Goal: Navigation & Orientation: Find specific page/section

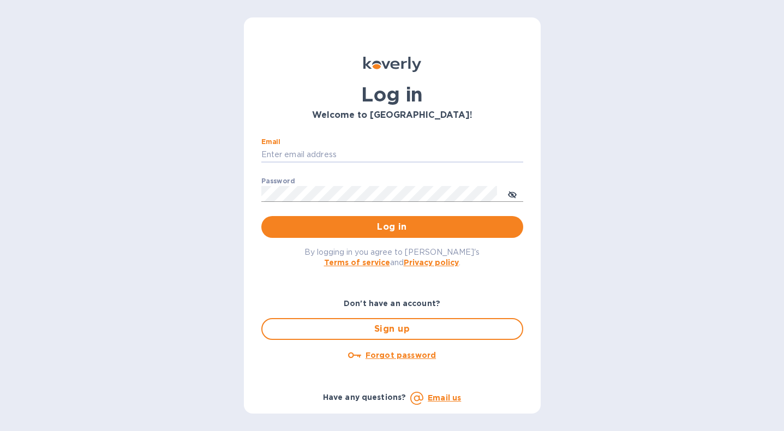
type input "[EMAIL_ADDRESS][DOMAIN_NAME]"
click at [392, 226] on button "Log in" at bounding box center [392, 227] width 262 height 22
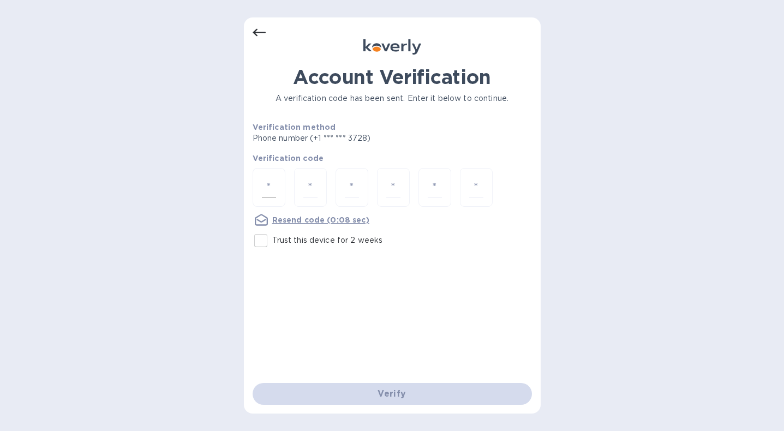
click at [272, 192] on input "number" at bounding box center [269, 187] width 14 height 20
type input "3"
type input "2"
type input "6"
type input "8"
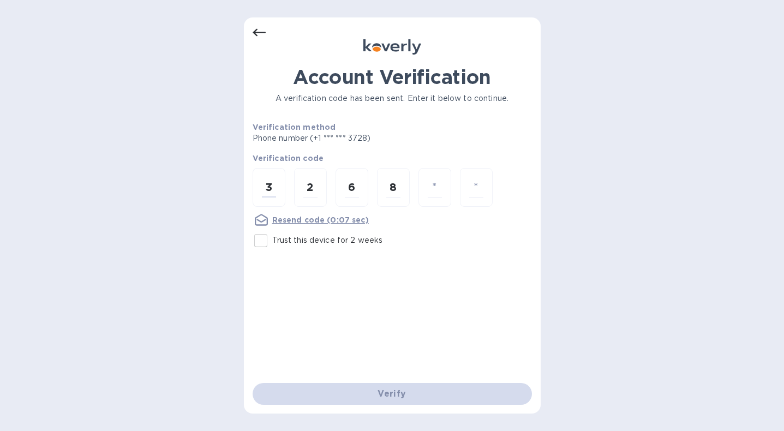
type input "2"
type input "5"
